Goal: Task Accomplishment & Management: Manage account settings

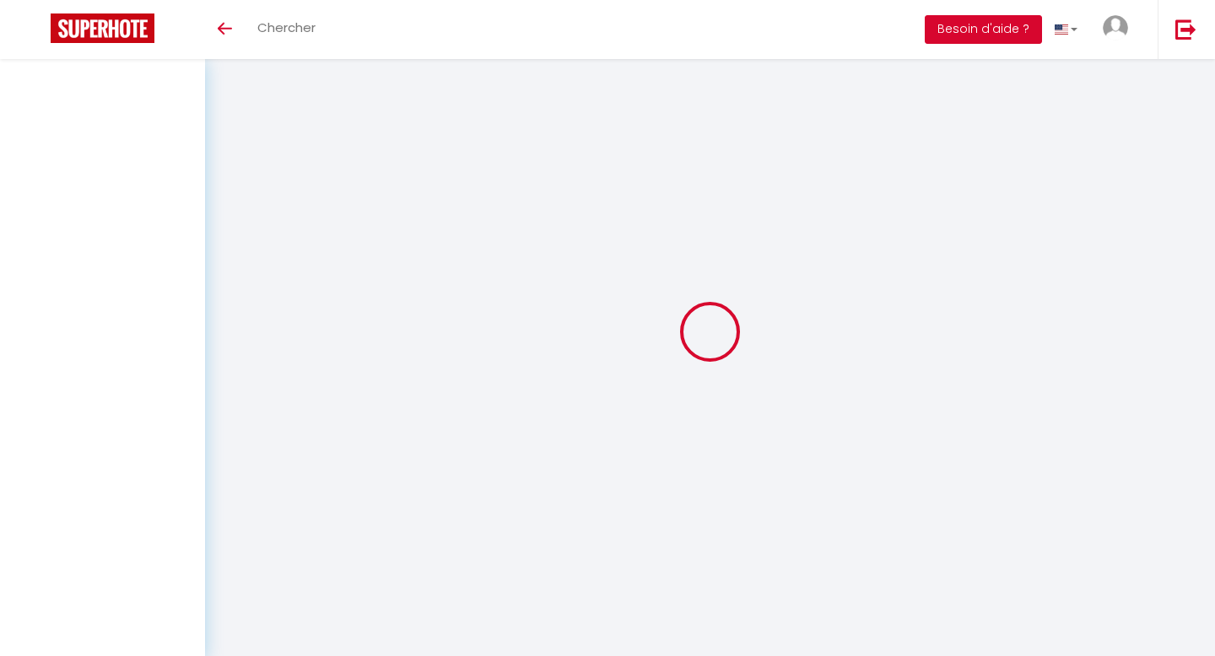
select select
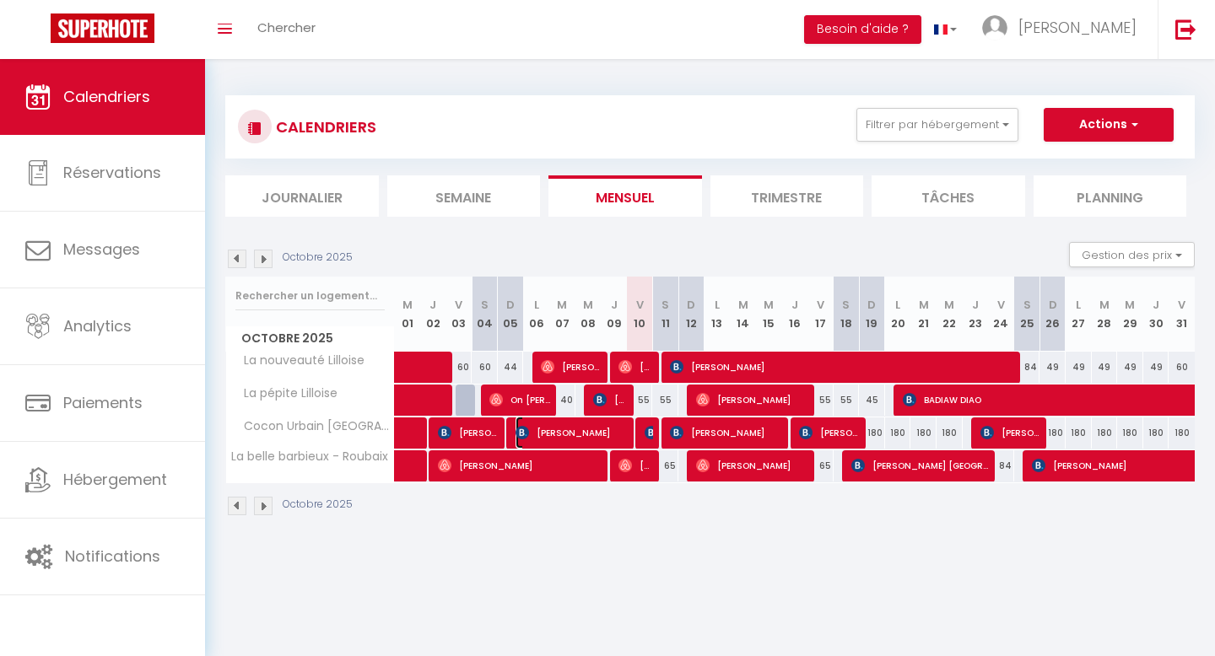
click at [618, 427] on span "[PERSON_NAME]" at bounding box center [571, 433] width 113 height 32
select select "OK"
select select "KO"
select select "0"
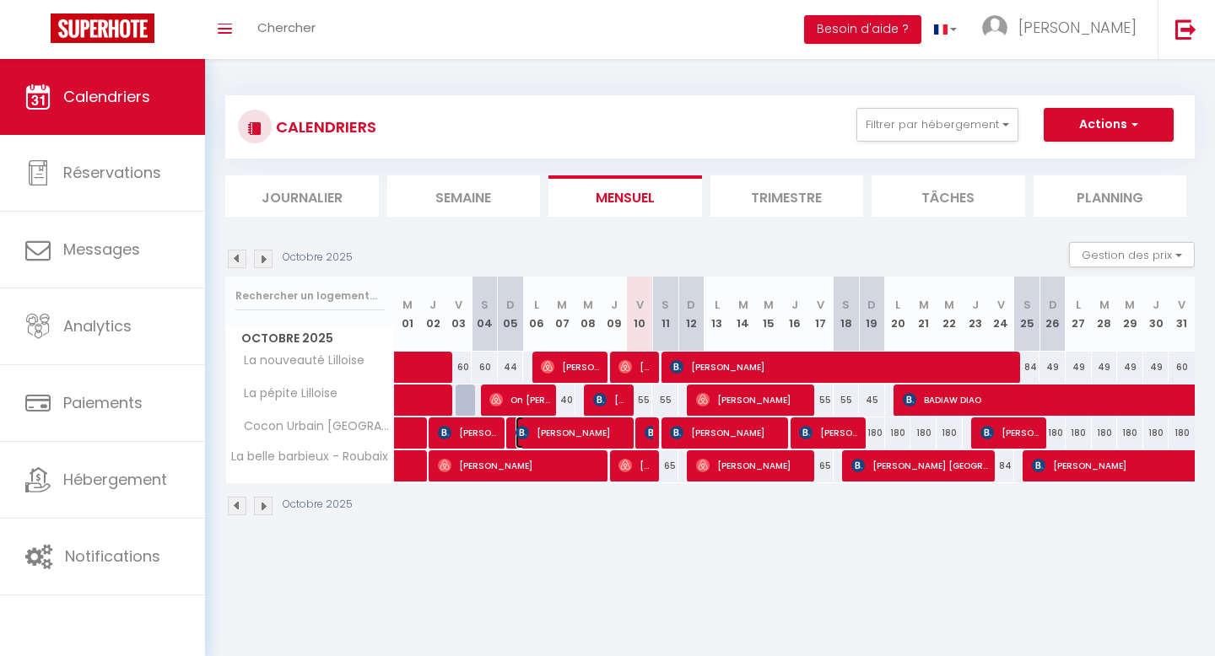
select select "1"
select select
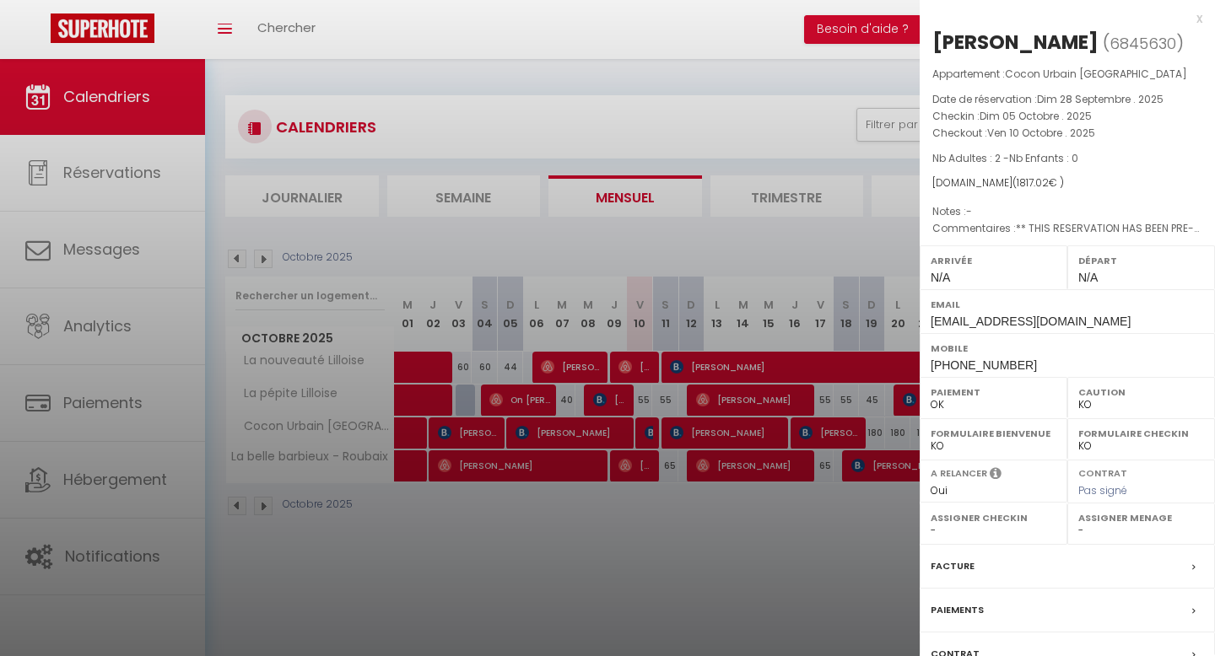
click at [1208, 19] on div "x [PERSON_NAME] ( 6845630 ) Appartement : [PERSON_NAME] PARIS Date de réservati…" at bounding box center [1066, 393] width 295 height 786
click at [1207, 19] on div "x [PERSON_NAME] ( 6845630 ) Appartement : [PERSON_NAME] PARIS Date de réservati…" at bounding box center [1066, 393] width 295 height 786
click at [1197, 17] on div "x" at bounding box center [1060, 18] width 283 height 20
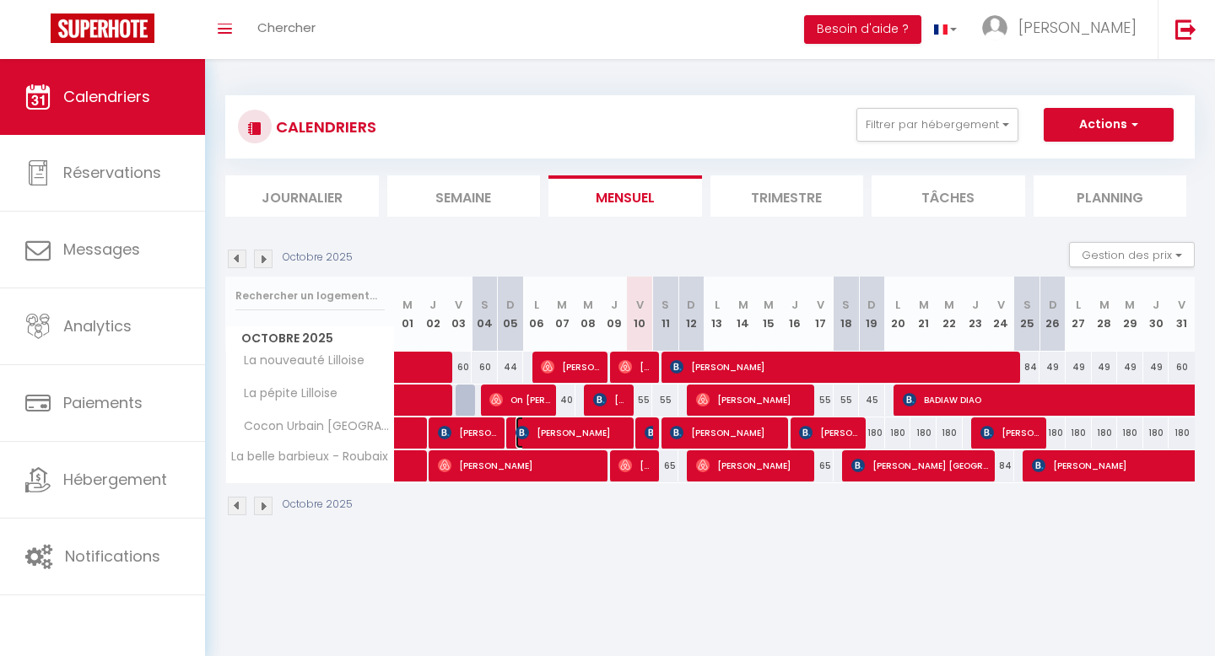
click at [590, 434] on span "[PERSON_NAME]" at bounding box center [571, 433] width 113 height 32
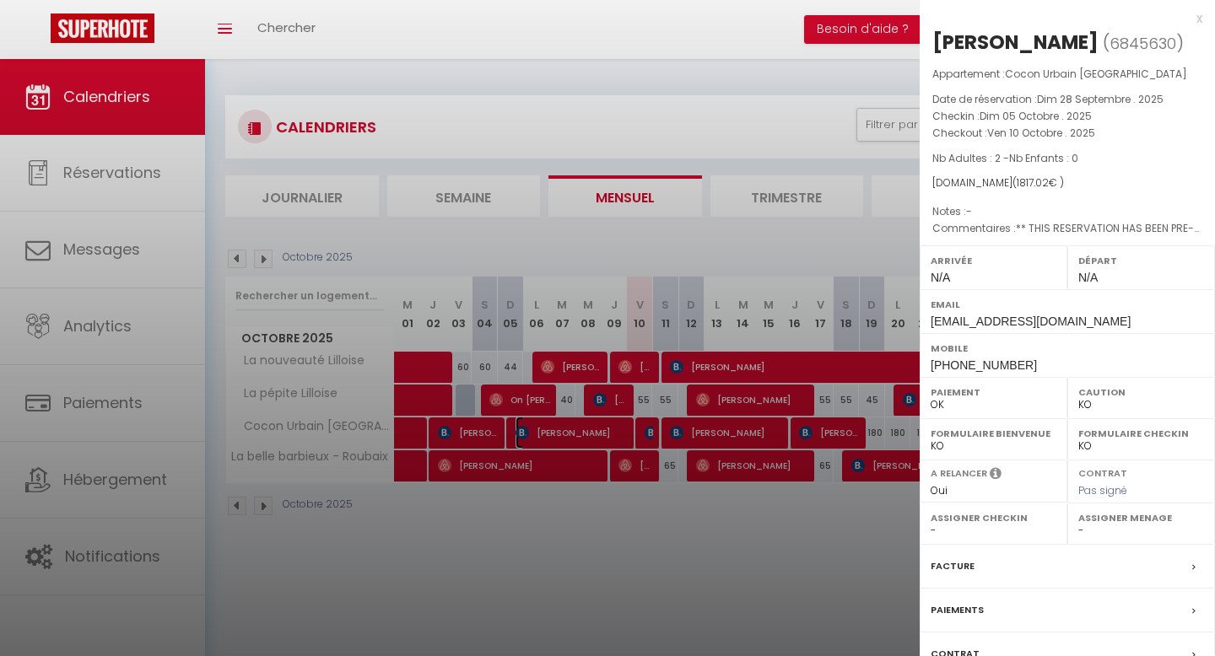
scroll to position [130, 0]
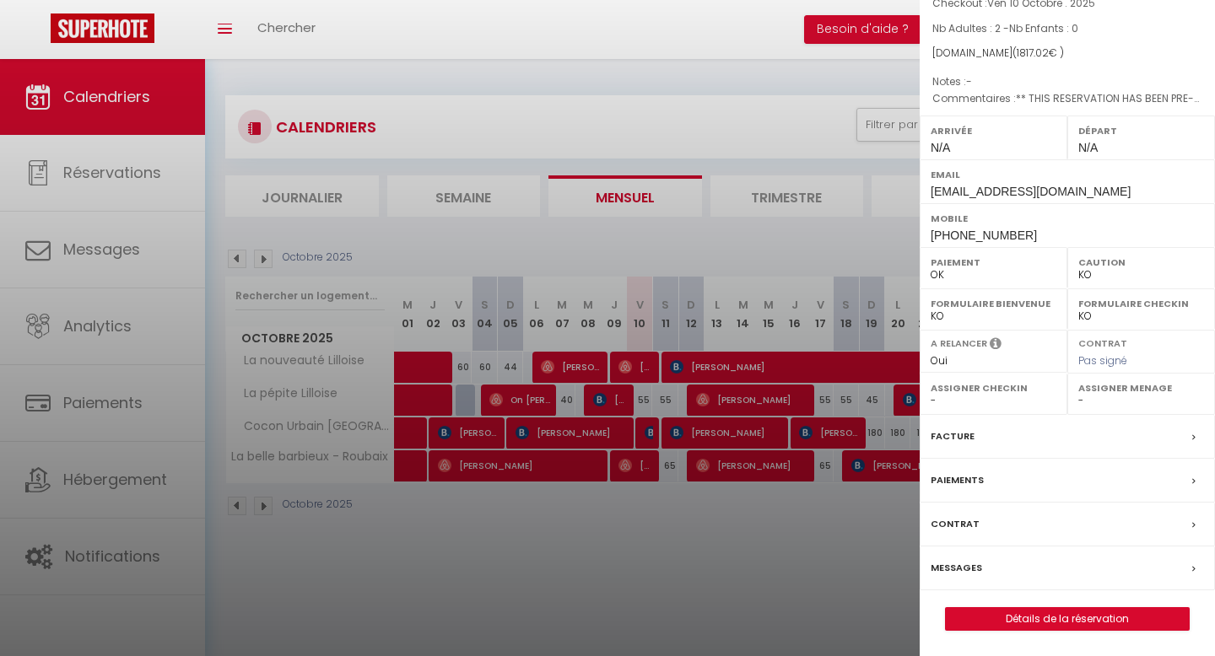
click at [1004, 565] on div "Messages" at bounding box center [1066, 569] width 295 height 44
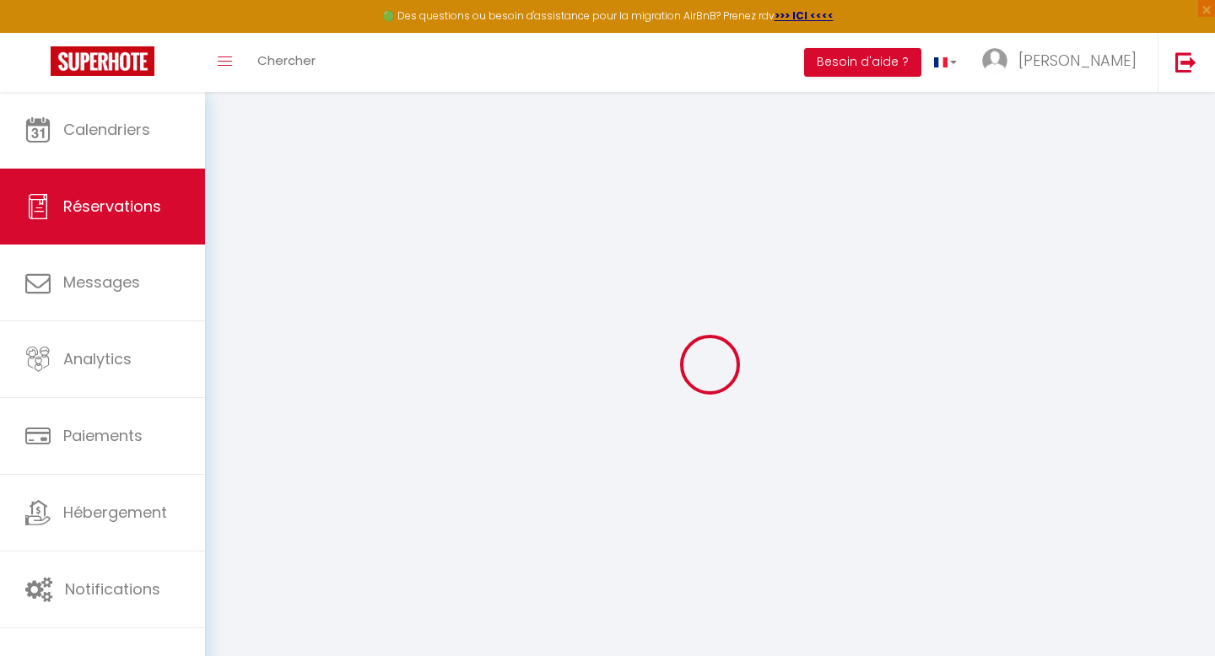
select select
checkbox input "false"
type textarea "** THIS RESERVATION HAS BEEN PRE-PAID ** Approximate time of arrival: between 1…"
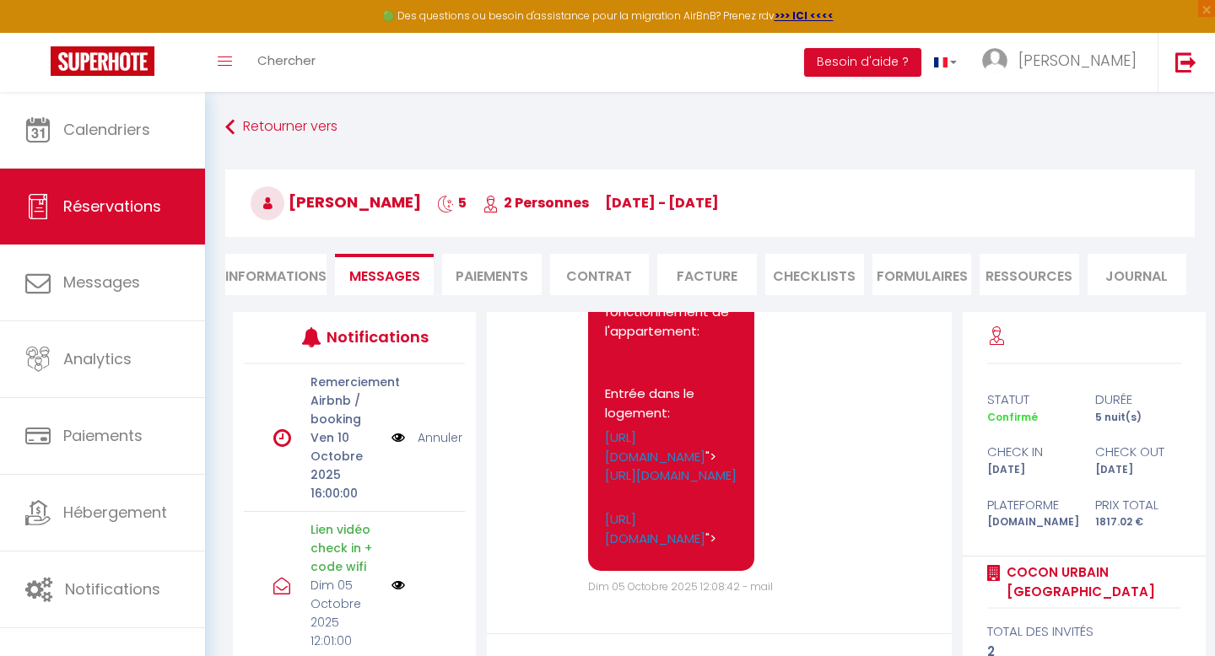
scroll to position [197, 0]
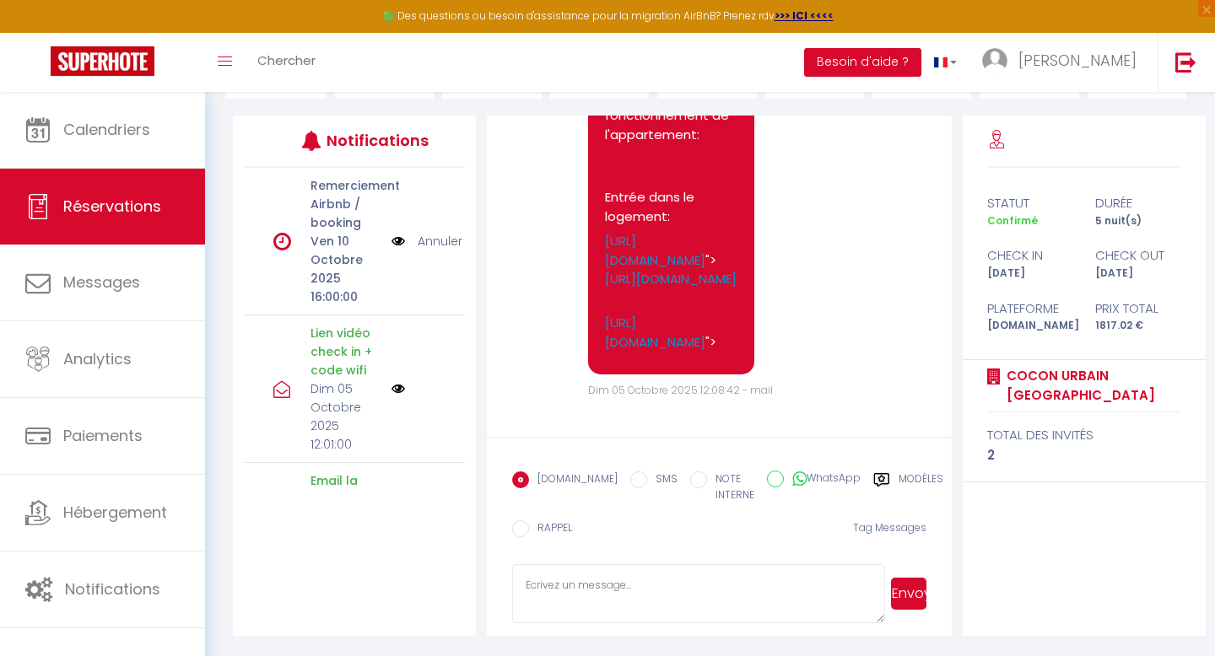
click at [767, 475] on input "WhatsApp" at bounding box center [775, 479] width 17 height 17
radio input "true"
radio input "false"
click at [647, 474] on label "SMS" at bounding box center [662, 481] width 30 height 19
click at [633, 474] on input "SMS" at bounding box center [638, 480] width 17 height 17
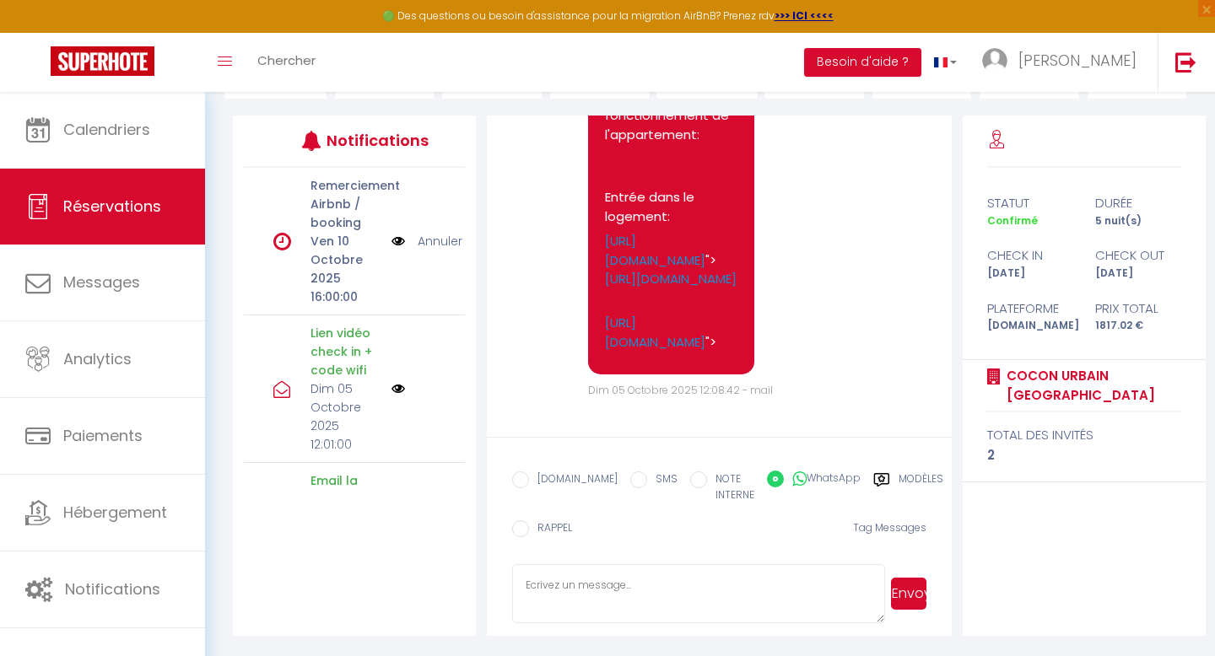
radio input "true"
radio input "false"
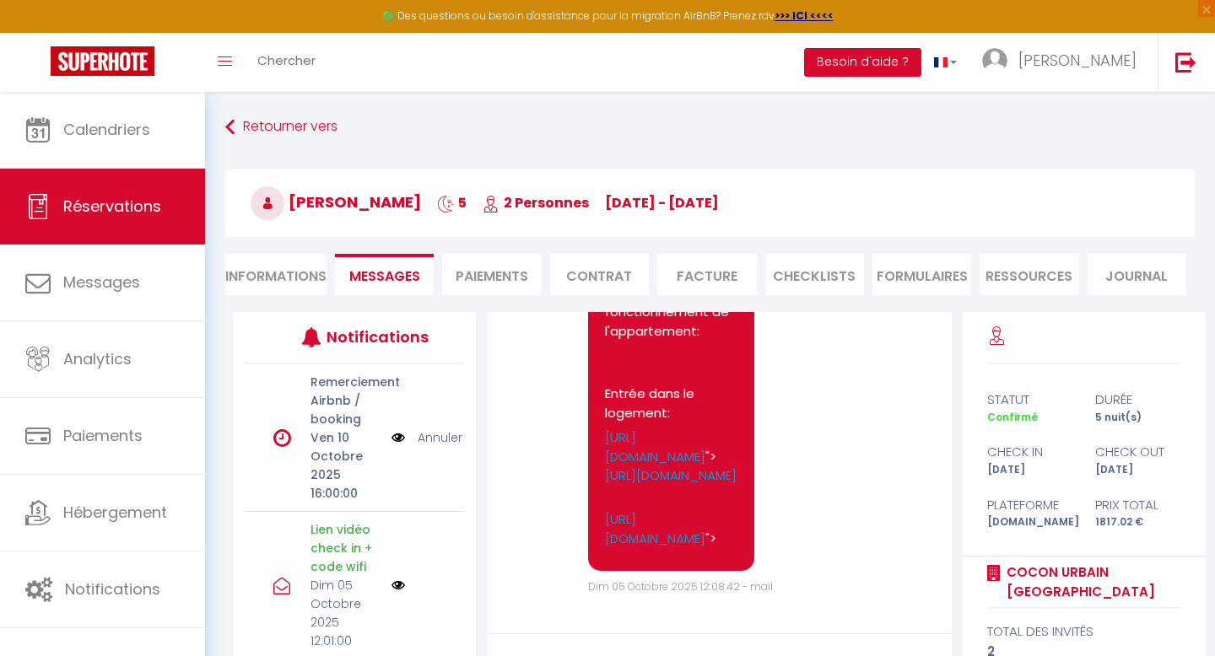
click at [256, 273] on li "Informations" at bounding box center [275, 274] width 101 height 41
select select
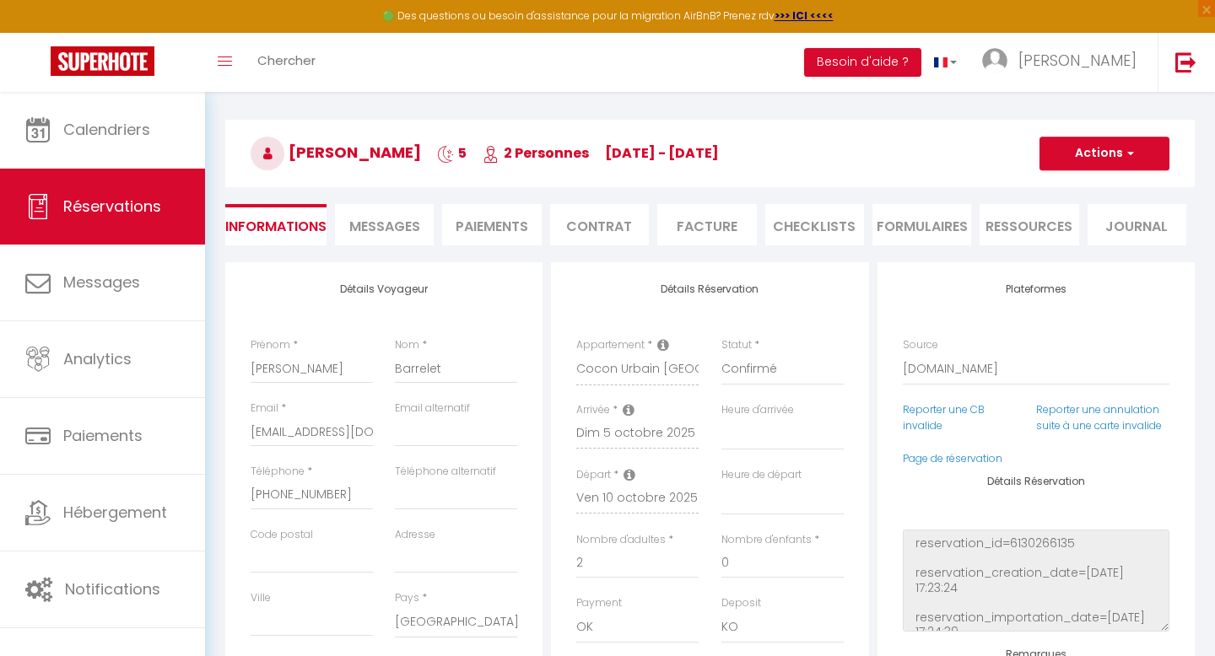
scroll to position [49, 0]
click at [340, 501] on input "[PHONE_NUMBER]" at bounding box center [312, 496] width 122 height 30
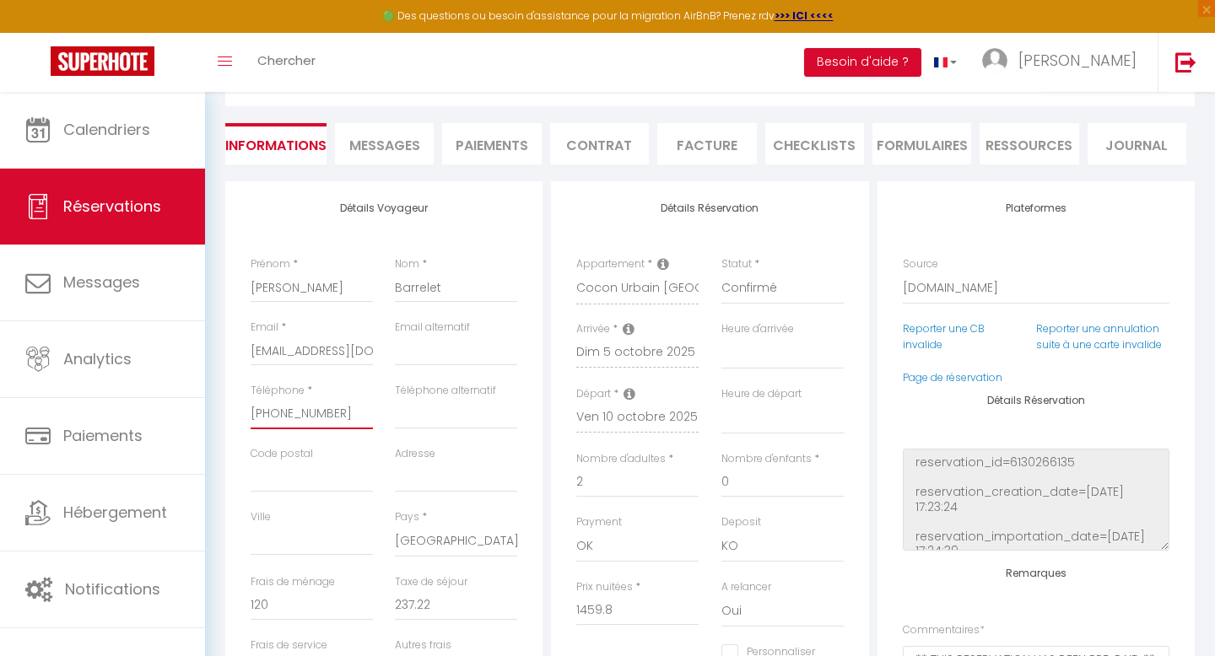
scroll to position [143, 0]
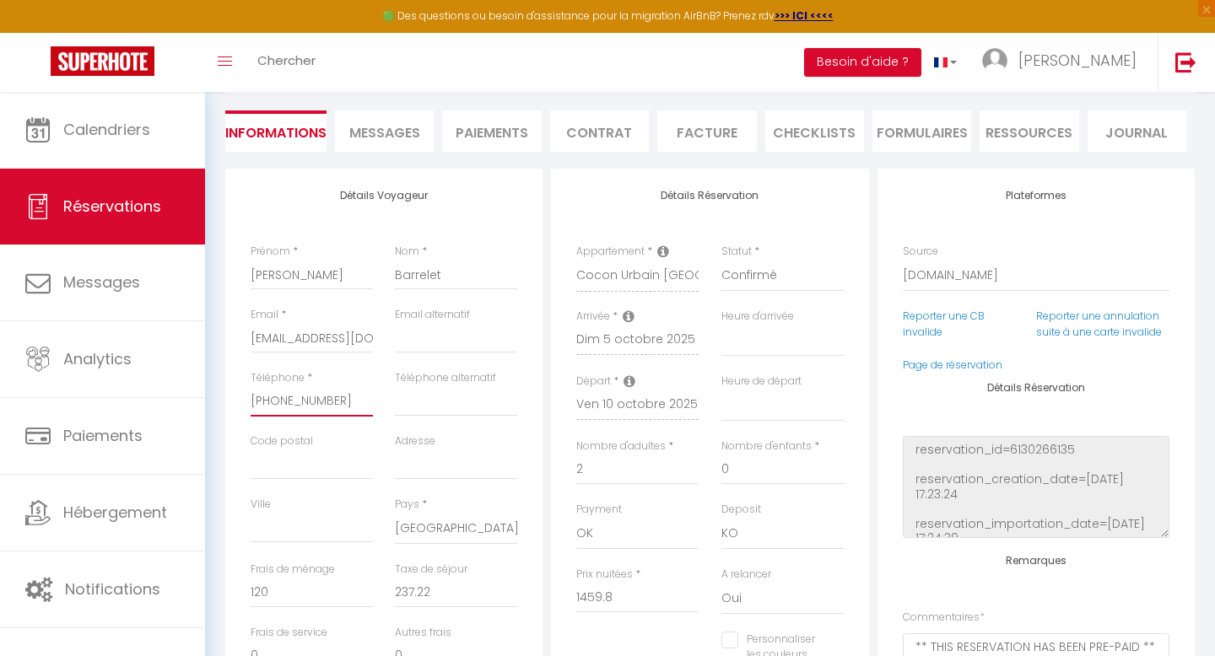
select select
checkbox input "false"
select select
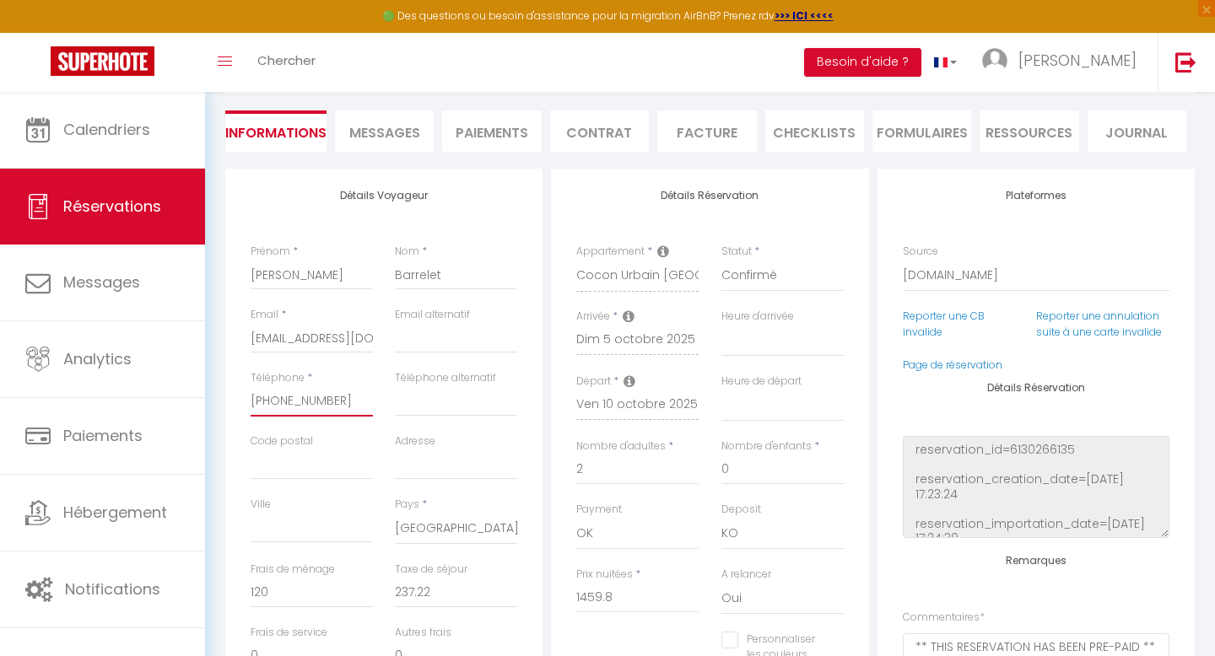
checkbox input "false"
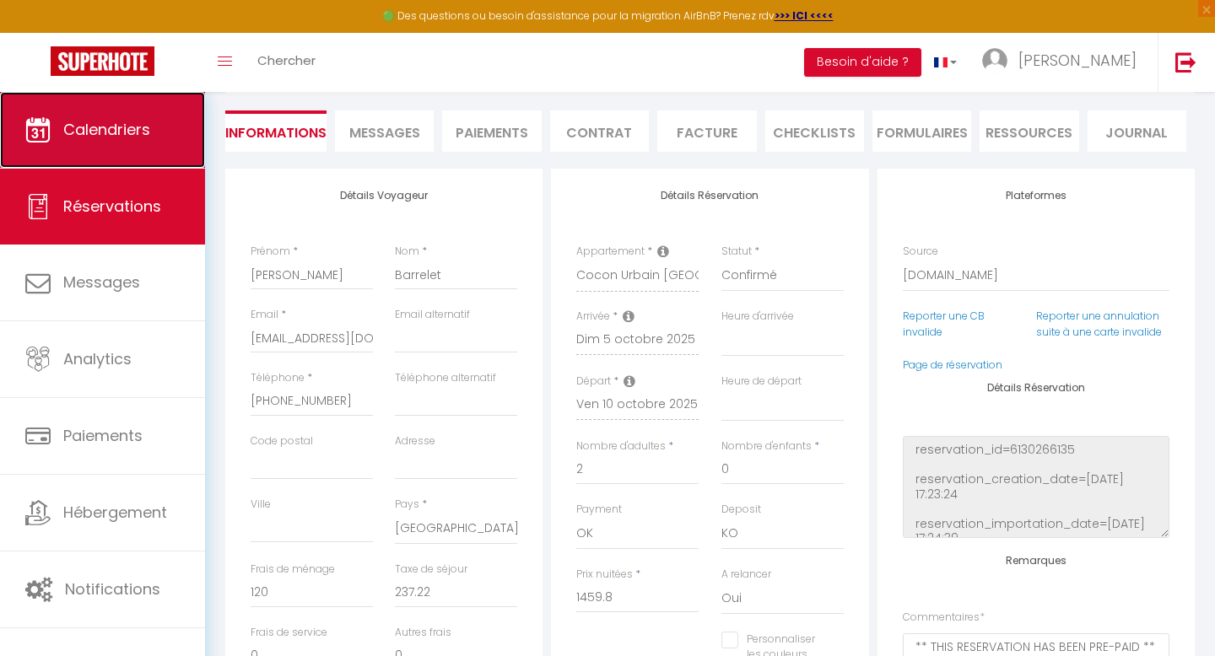
click at [100, 150] on link "Calendriers" at bounding box center [102, 130] width 205 height 76
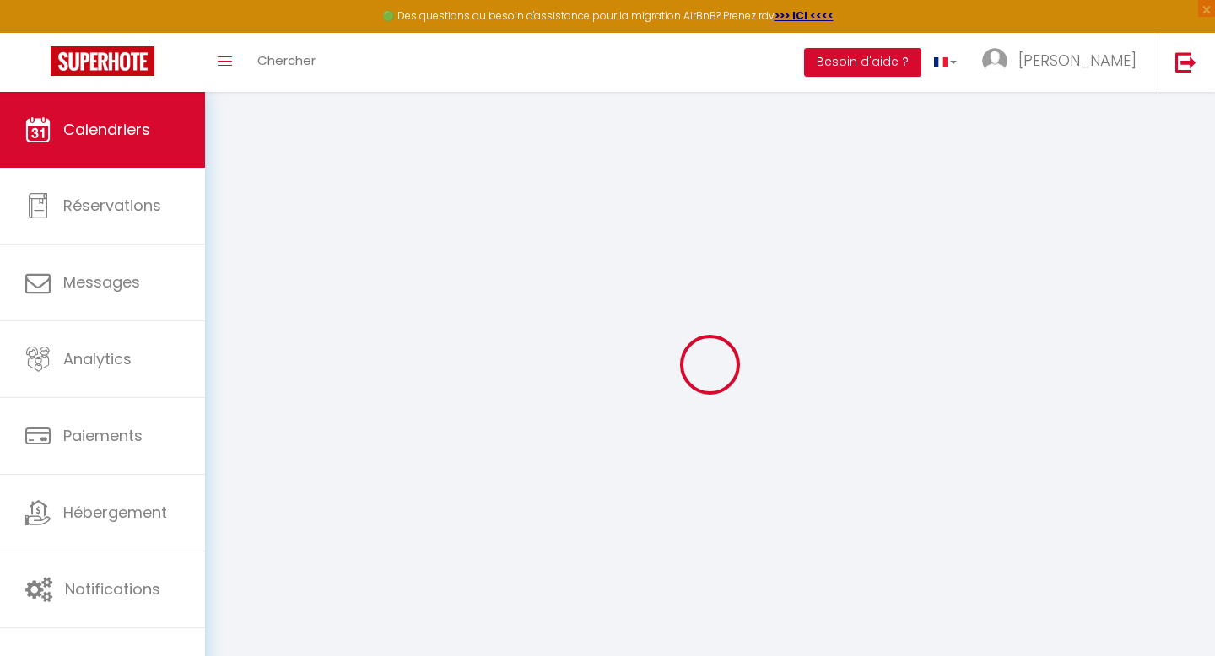
select select
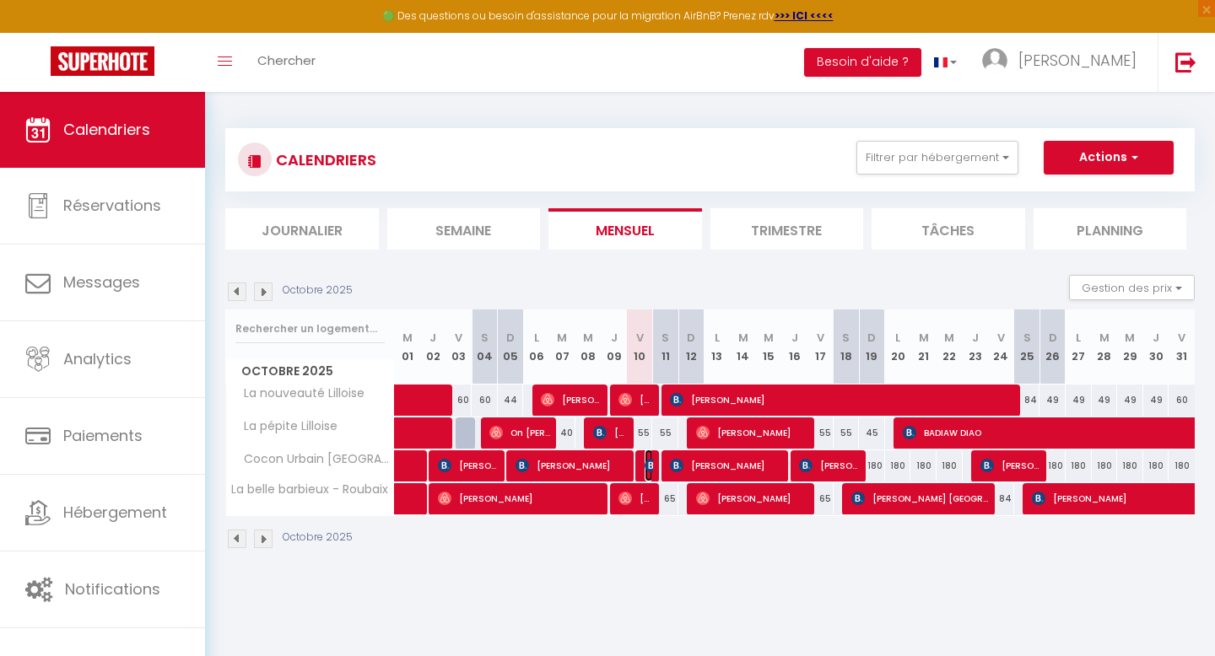
click at [647, 466] on img at bounding box center [650, 465] width 13 height 13
select select "OK"
select select "KO"
select select "0"
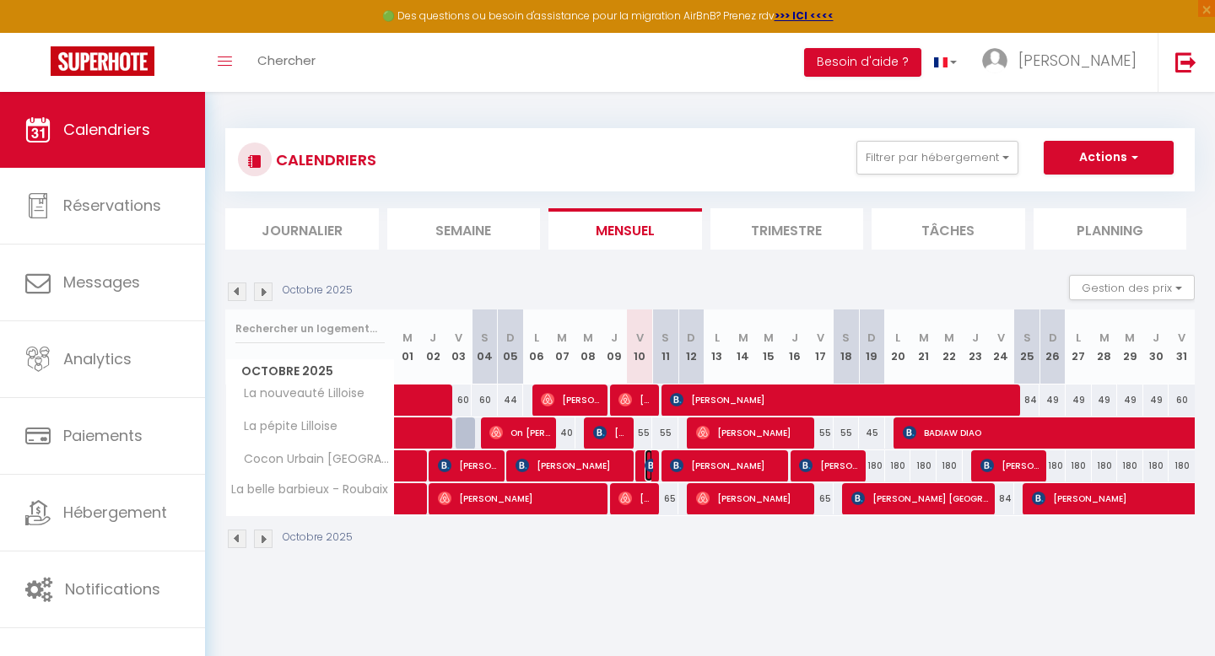
select select "1"
select select
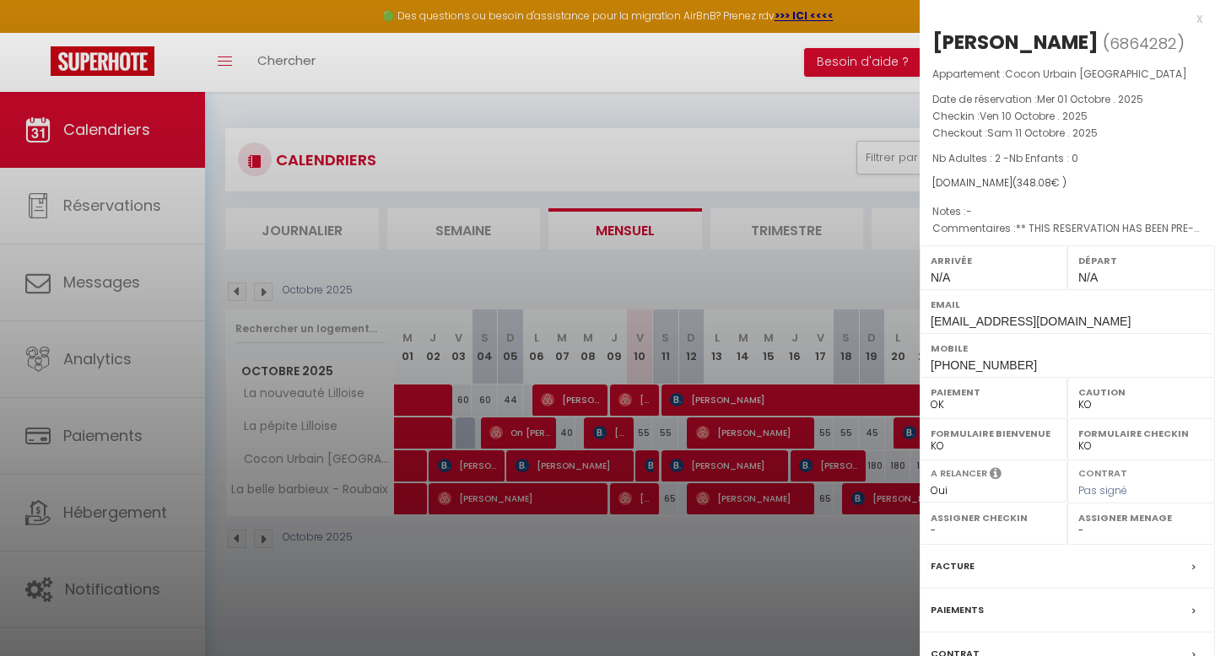
click at [655, 470] on div at bounding box center [607, 328] width 1215 height 656
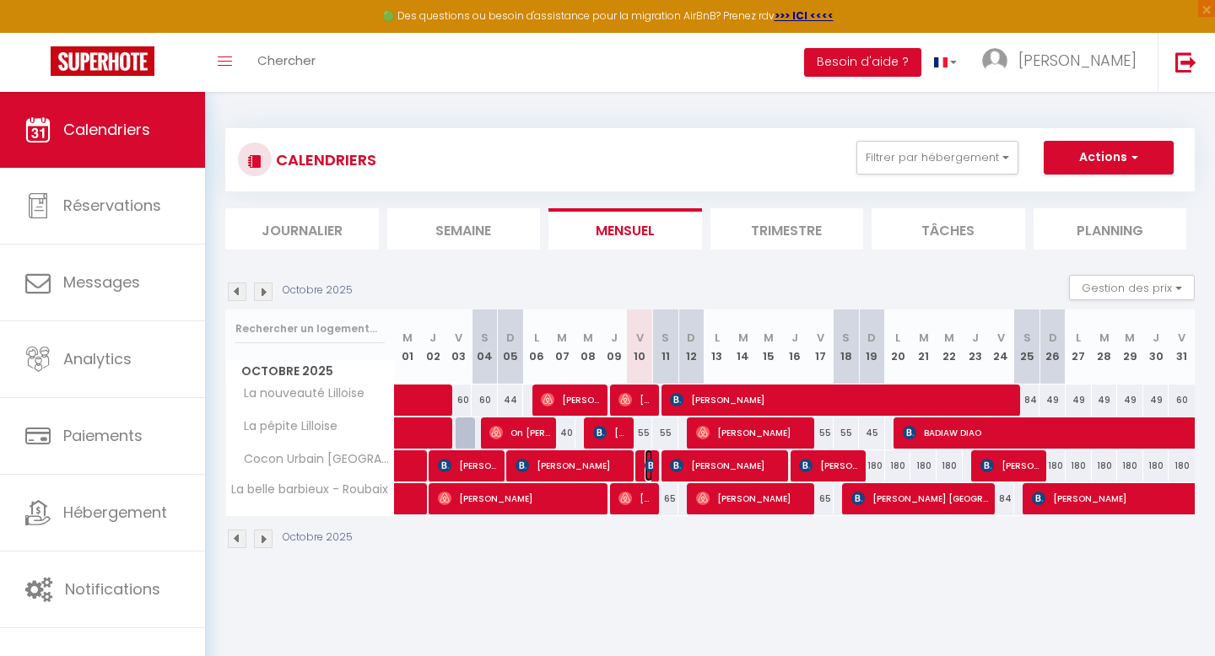
click at [649, 466] on img at bounding box center [650, 465] width 13 height 13
